Goal: Transaction & Acquisition: Purchase product/service

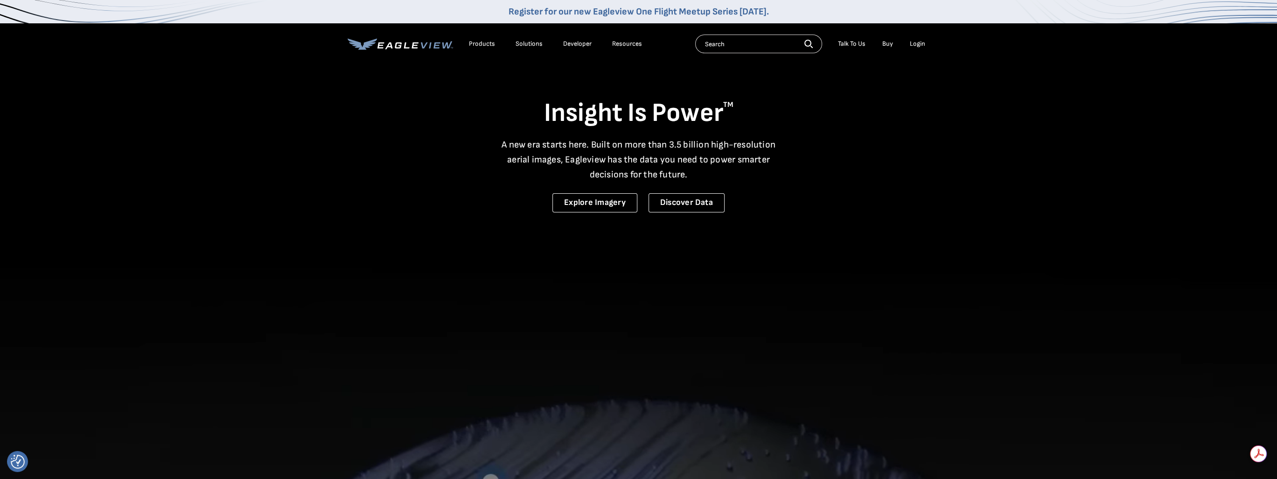
click at [916, 42] on div "Login" at bounding box center [917, 44] width 15 height 8
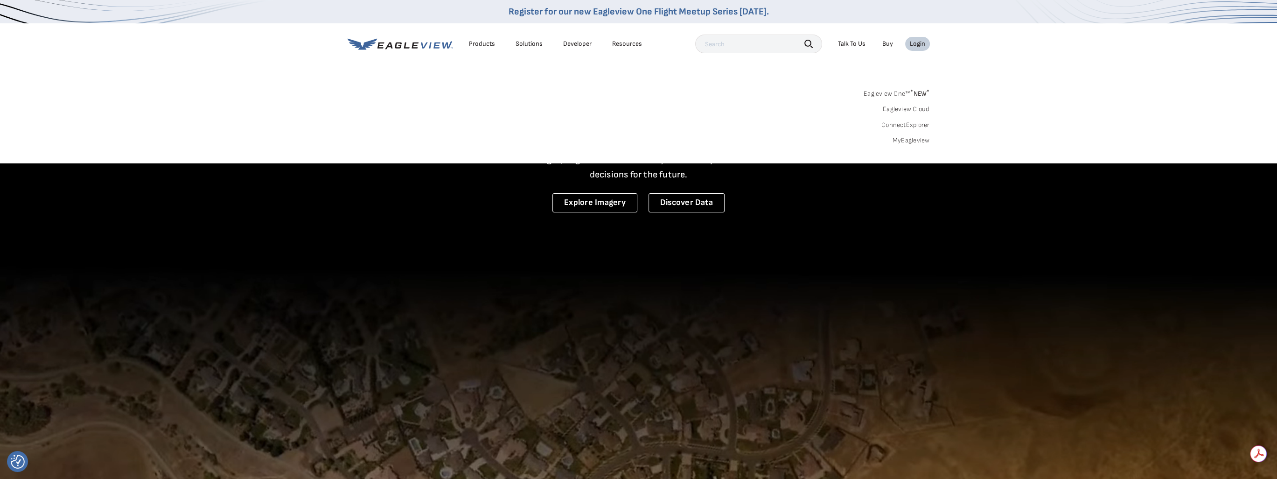
click at [912, 139] on link "MyEagleview" at bounding box center [910, 140] width 37 height 8
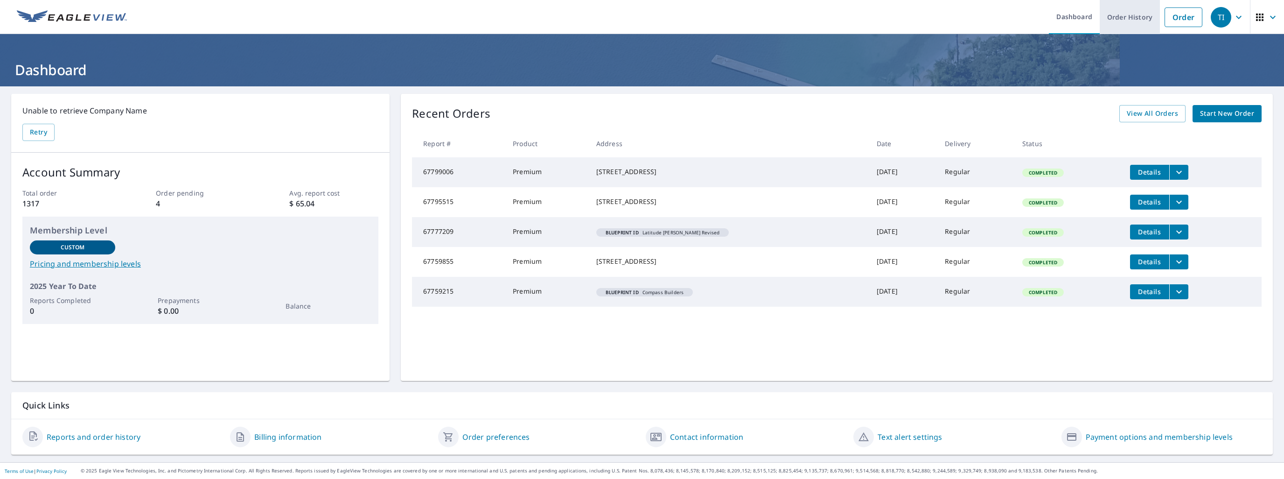
click at [1127, 16] on link "Order History" at bounding box center [1129, 17] width 60 height 34
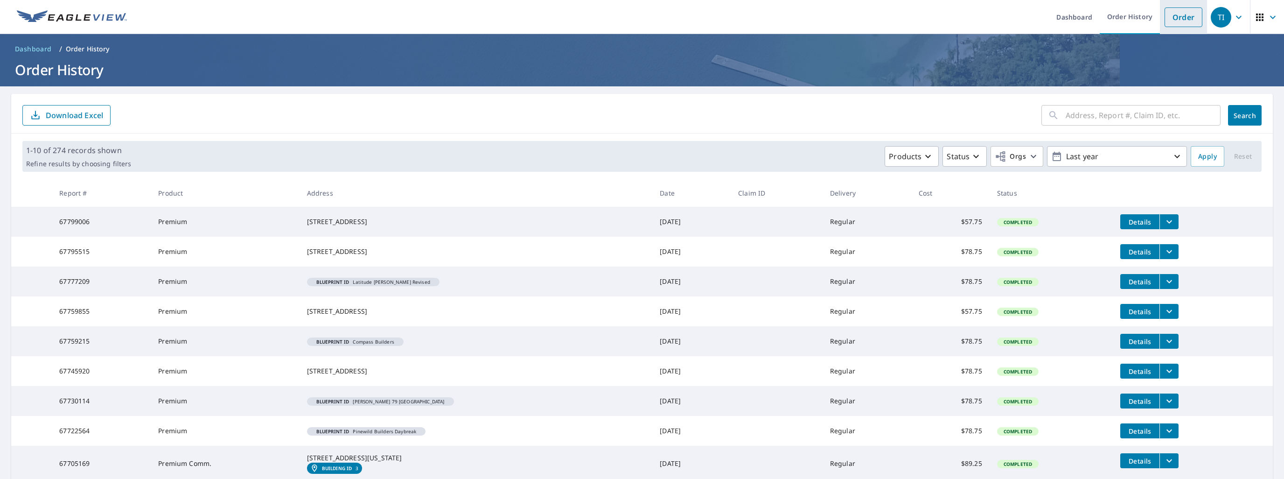
click at [1182, 15] on link "Order" at bounding box center [1183, 17] width 38 height 20
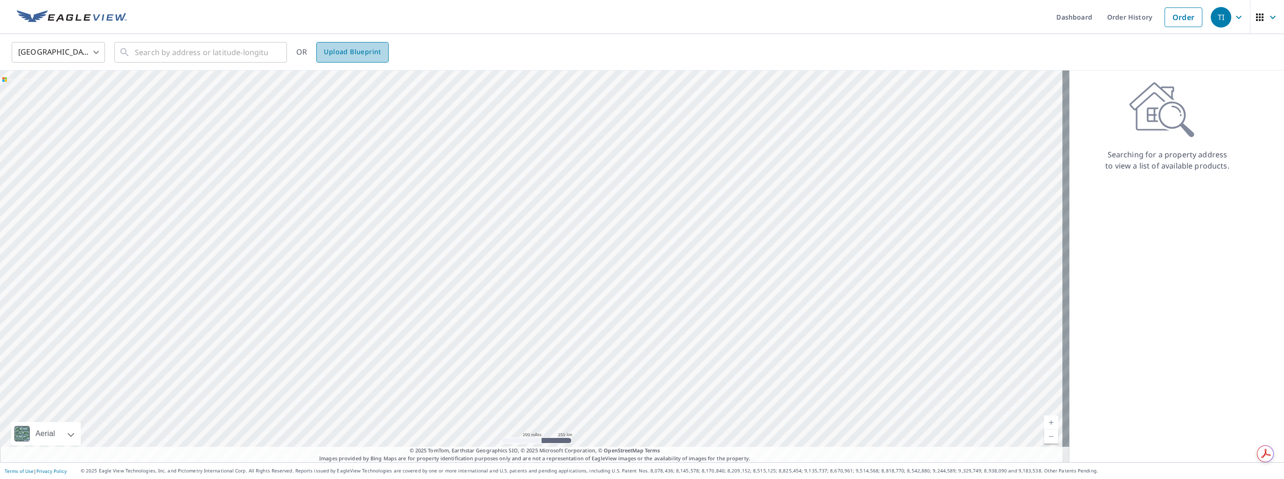
click at [341, 56] on span "Upload Blueprint" at bounding box center [352, 52] width 57 height 12
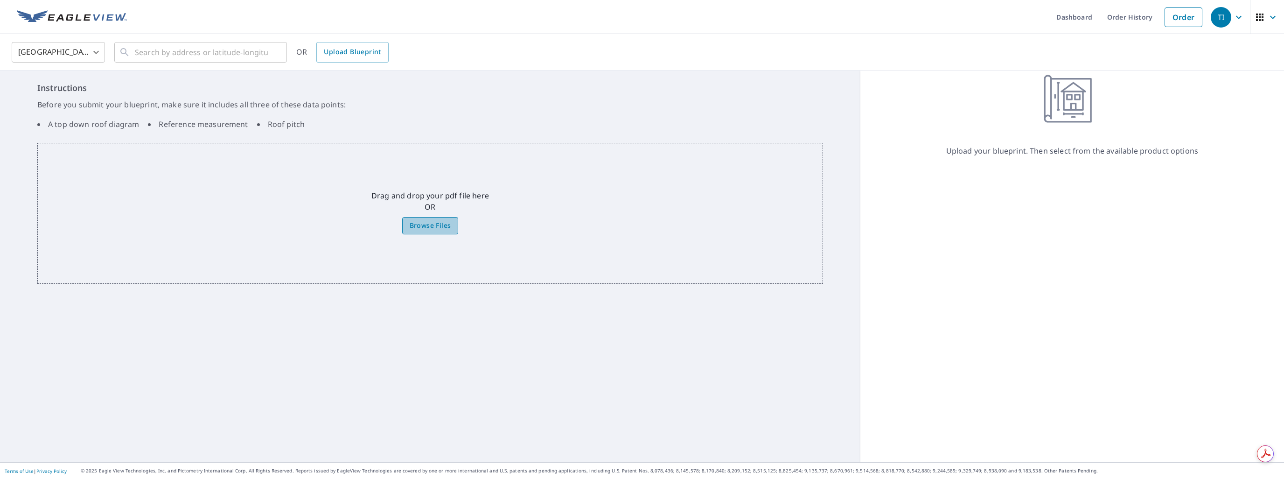
click at [432, 221] on span "Browse Files" at bounding box center [431, 226] width 42 height 12
click at [0, 0] on input "Browse Files" at bounding box center [0, 0] width 0 height 0
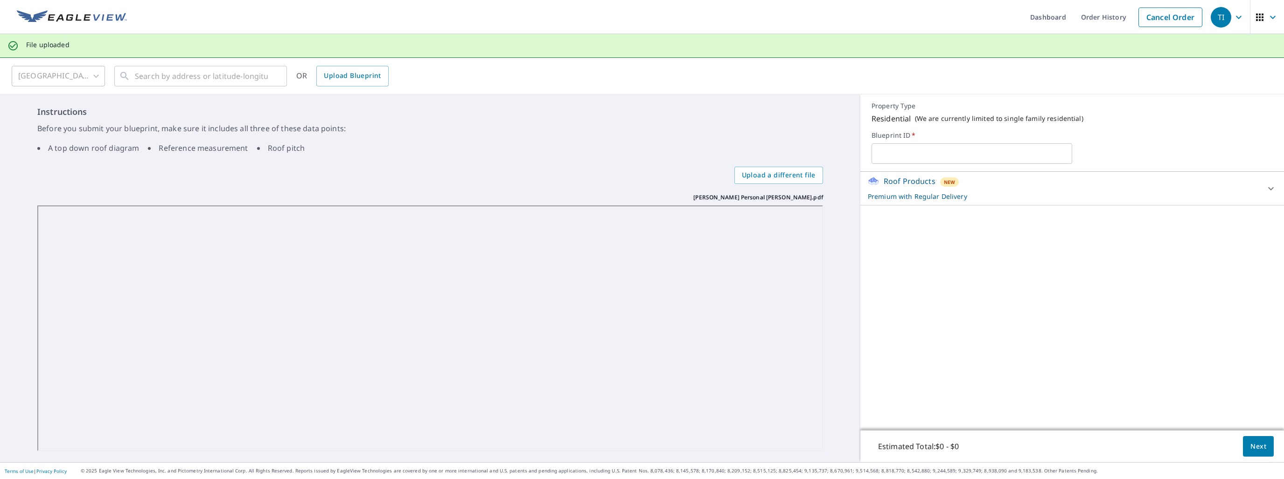
click at [902, 166] on input "text" at bounding box center [971, 153] width 201 height 26
type input "[PERSON_NAME] Personal [PERSON_NAME]"
click at [1252, 447] on span "Next" at bounding box center [1258, 446] width 16 height 12
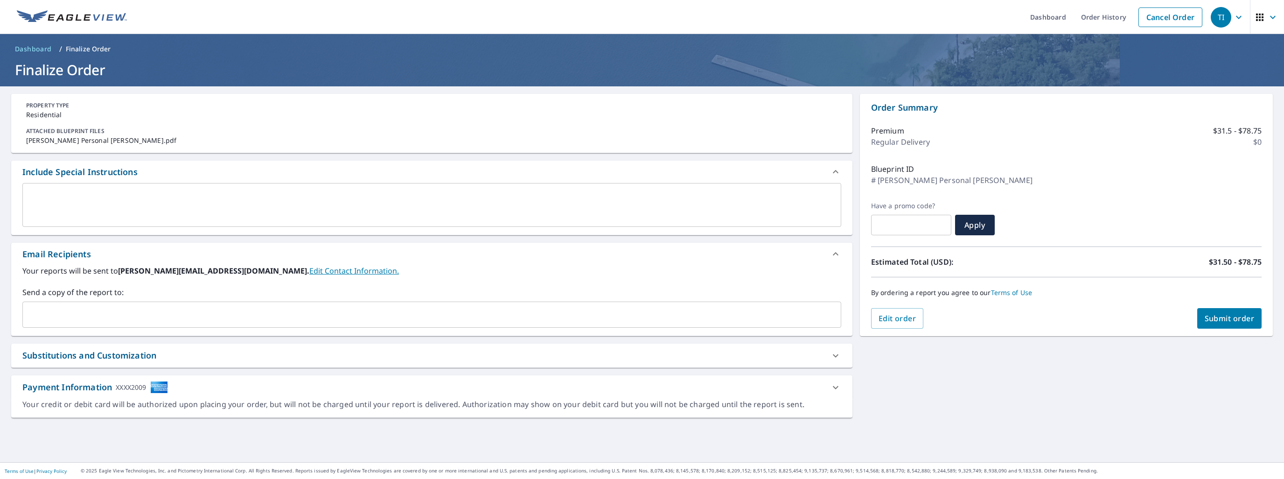
click at [1208, 319] on span "Submit order" at bounding box center [1229, 318] width 50 height 10
